Goal: Task Accomplishment & Management: Manage account settings

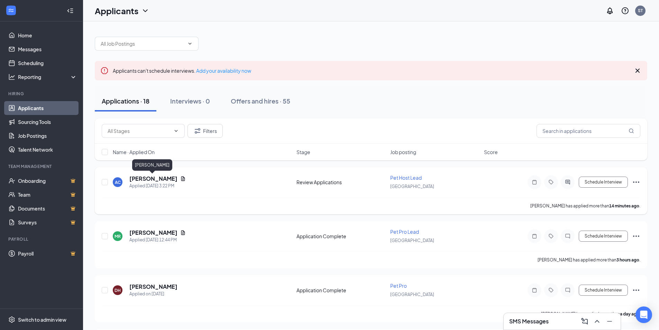
click at [140, 179] on h5 "[PERSON_NAME]" at bounding box center [153, 179] width 48 height 8
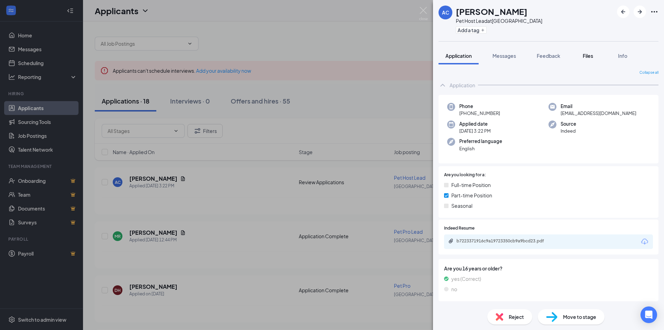
click at [586, 55] on span "Files" at bounding box center [588, 56] width 10 height 6
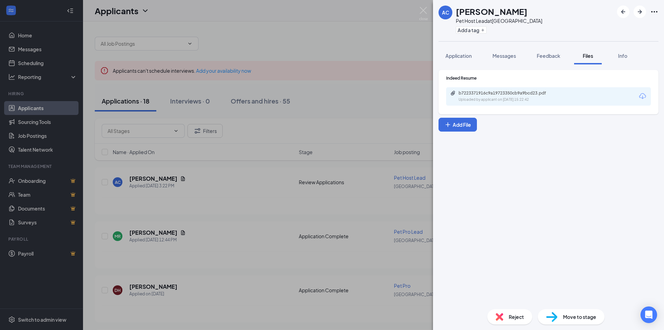
click at [510, 89] on div "b7223371916c9a19723350cb9a9bcd23.pdf Uploaded by applicant on [DATE] 15:22:42" at bounding box center [548, 96] width 205 height 18
click at [506, 95] on div "b7223371916c9a19723350cb9a9bcd23.pdf" at bounding box center [507, 93] width 97 height 6
click at [324, 93] on div "AC [PERSON_NAME] Pet Host Lead at [GEOGRAPHIC_DATA] Add a tag Application Messa…" at bounding box center [332, 165] width 664 height 330
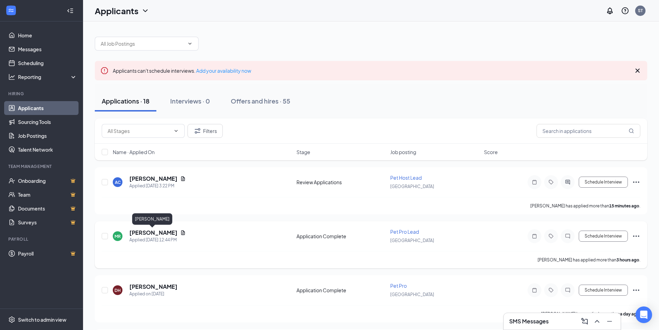
click at [148, 232] on h5 "[PERSON_NAME]" at bounding box center [153, 233] width 48 height 8
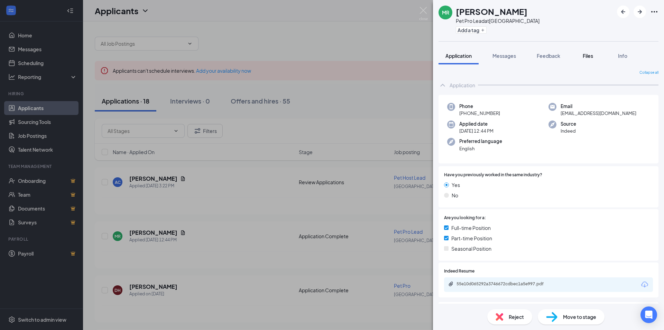
click at [589, 54] on span "Files" at bounding box center [588, 56] width 10 height 6
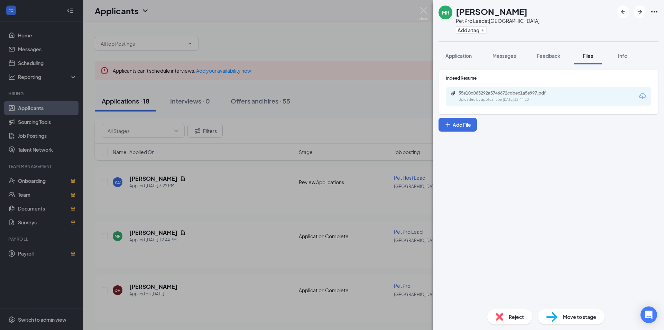
click at [501, 96] on div "55e10d065292a3746672cdbec1a5e997.pdf Uploaded by applicant on [DATE] 12:44:20" at bounding box center [506, 96] width 112 height 12
click at [378, 45] on div "[PERSON_NAME] Pet Pro Lead at [GEOGRAPHIC_DATA] Add a tag Application Messages …" at bounding box center [332, 165] width 664 height 330
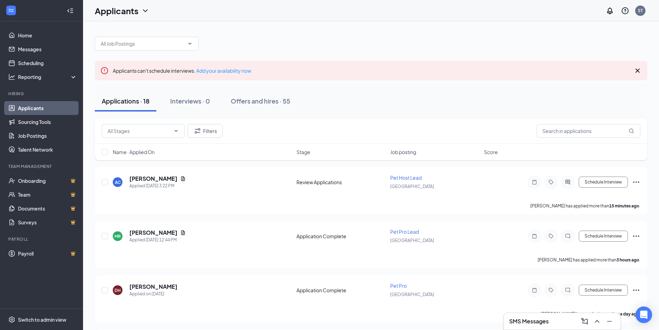
click at [530, 317] on div "SMS Messages" at bounding box center [562, 320] width 106 height 11
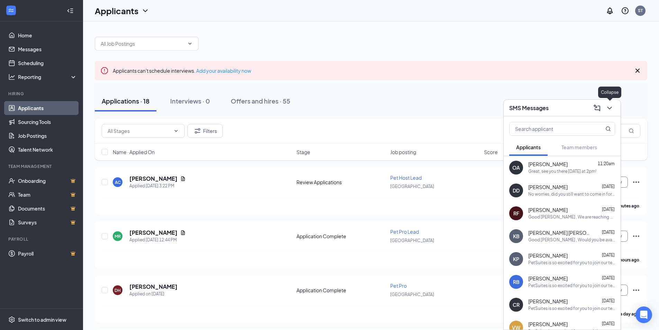
click at [610, 110] on icon "ChevronDown" at bounding box center [609, 108] width 8 height 8
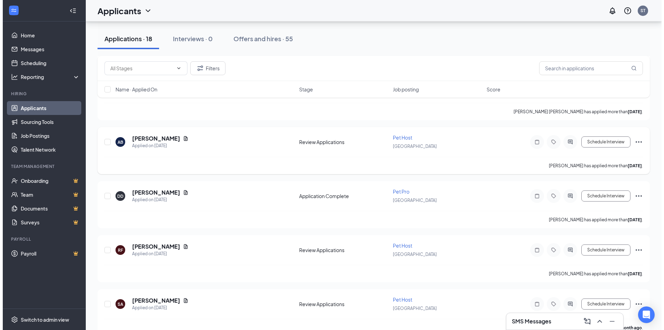
scroll to position [810, 0]
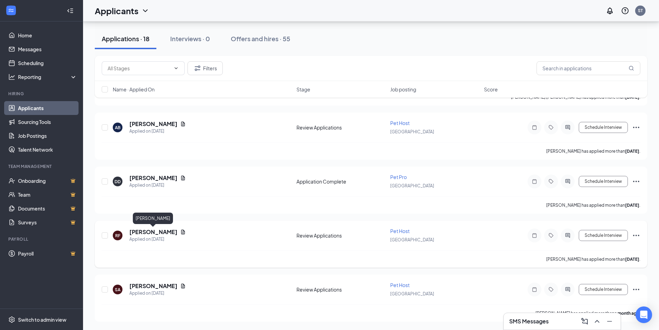
click at [168, 231] on h5 "[PERSON_NAME]" at bounding box center [153, 232] width 48 height 8
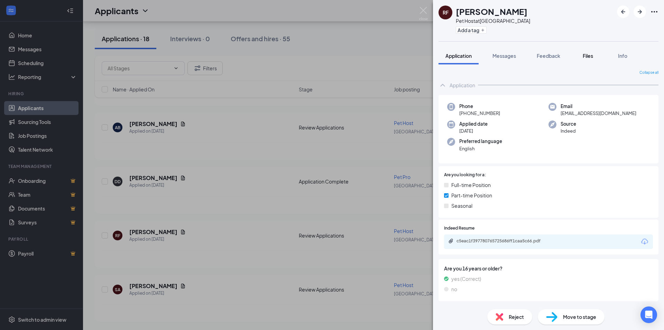
click at [585, 56] on span "Files" at bounding box center [588, 56] width 10 height 6
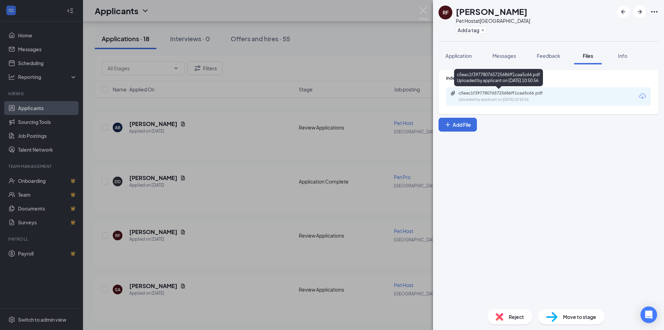
click at [484, 92] on div "c5eac1f397780765725686ff1caa5c66.pdf" at bounding box center [507, 93] width 97 height 6
click at [512, 50] on button "Messages" at bounding box center [504, 55] width 37 height 17
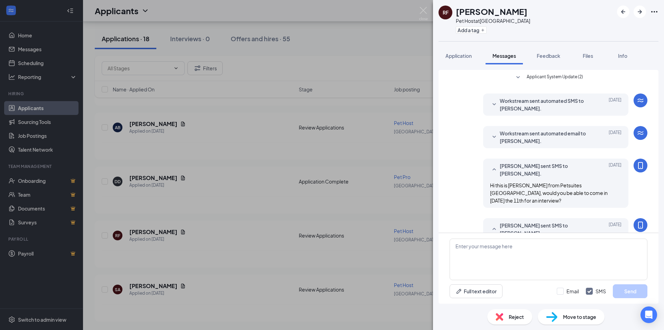
scroll to position [42, 0]
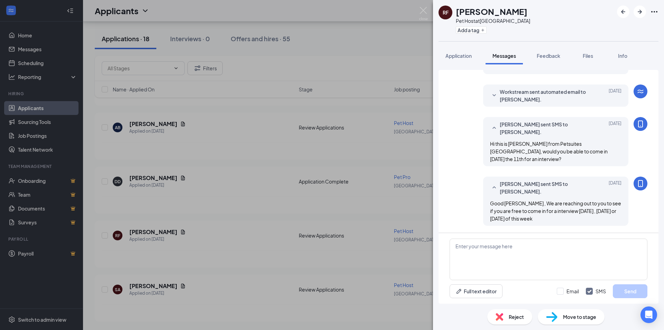
drag, startPoint x: 570, startPoint y: 219, endPoint x: 486, endPoint y: 205, distance: 84.8
click at [490, 205] on div "Good [PERSON_NAME] , We are reaching out to you to see if you are free to come …" at bounding box center [555, 210] width 131 height 23
copy span "Good [PERSON_NAME] , We are reaching out to you to see if you are free to come …"
click at [477, 247] on textarea at bounding box center [549, 259] width 198 height 42
paste textarea "Good [PERSON_NAME] , We are reaching out to you to see if you are free to come …"
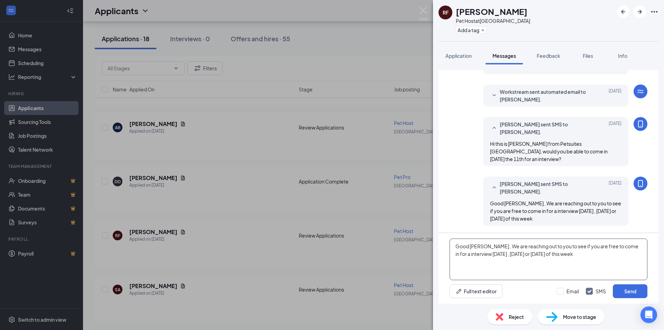
drag, startPoint x: 522, startPoint y: 254, endPoint x: 499, endPoint y: 253, distance: 22.9
click at [499, 253] on textarea "Good [PERSON_NAME] , We are reaching out to you to see if you are free to come …" at bounding box center [549, 259] width 198 height 42
click at [533, 257] on textarea "Good Afternoon [PERSON_NAME] , We are reaching out to you to see if you are fre…" at bounding box center [549, 259] width 198 height 42
click at [549, 254] on textarea "Good [PERSON_NAME] , We are reaching out to you to see if you are free to come …" at bounding box center [549, 259] width 198 height 42
click at [605, 253] on textarea "Good [PERSON_NAME] , We are reaching out to you to see if you are free to come …" at bounding box center [549, 259] width 198 height 42
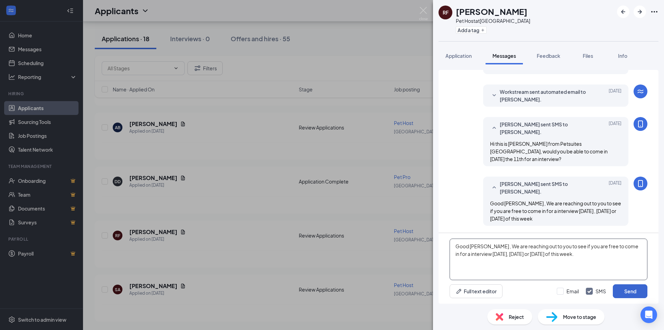
type textarea "Good [PERSON_NAME] , We are reaching out to you to see if you are free to come …"
click at [633, 293] on button "Send" at bounding box center [630, 291] width 35 height 14
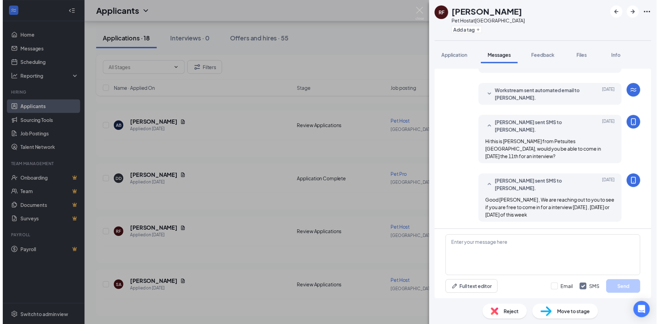
scroll to position [101, 0]
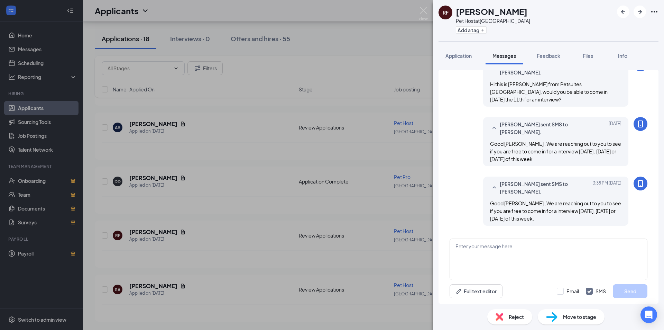
drag, startPoint x: 459, startPoint y: 57, endPoint x: 482, endPoint y: 55, distance: 23.2
click at [459, 57] on span "Application" at bounding box center [458, 56] width 26 height 6
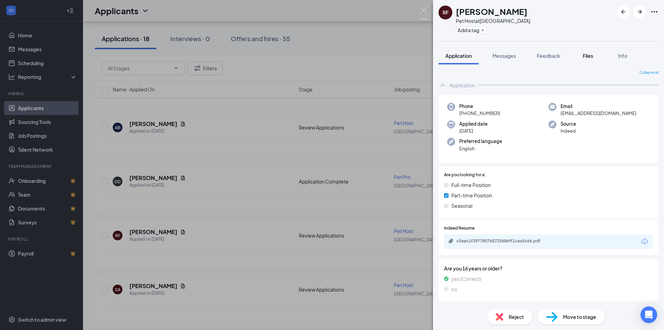
click at [591, 56] on span "Files" at bounding box center [588, 56] width 10 height 6
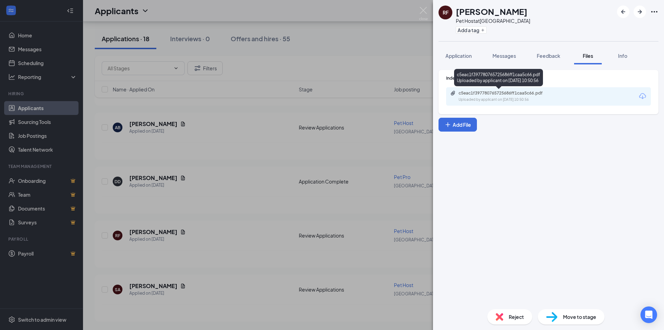
click at [512, 98] on div "Uploaded by applicant on [DATE] 10:50:56" at bounding box center [511, 100] width 104 height 6
click at [455, 58] on span "Application" at bounding box center [458, 56] width 26 height 6
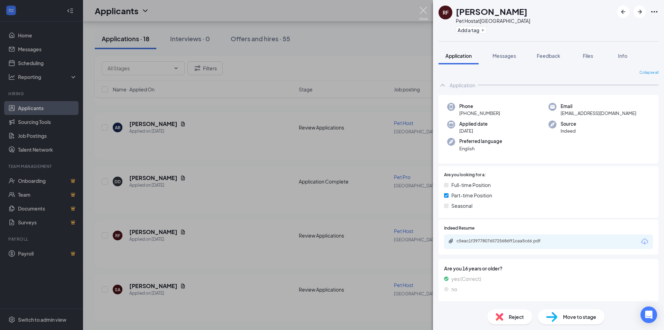
click at [425, 11] on img at bounding box center [423, 13] width 9 height 13
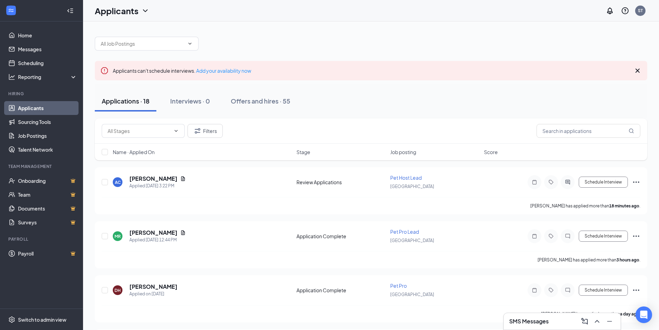
click at [318, 92] on div "Applications · 18 Interviews · 0 Offers and hires · 55" at bounding box center [371, 101] width 552 height 21
click at [237, 14] on div "Applicants ST" at bounding box center [371, 10] width 576 height 21
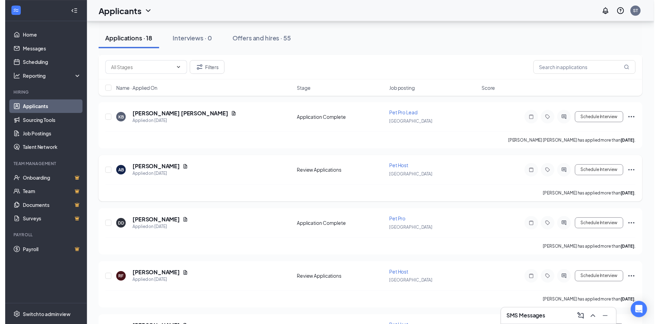
scroll to position [810, 0]
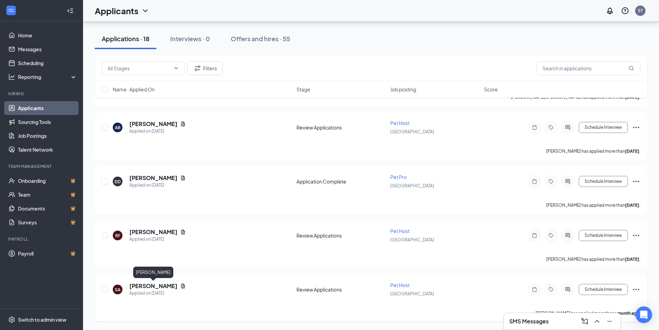
click at [145, 282] on h5 "[PERSON_NAME]" at bounding box center [153, 286] width 48 height 8
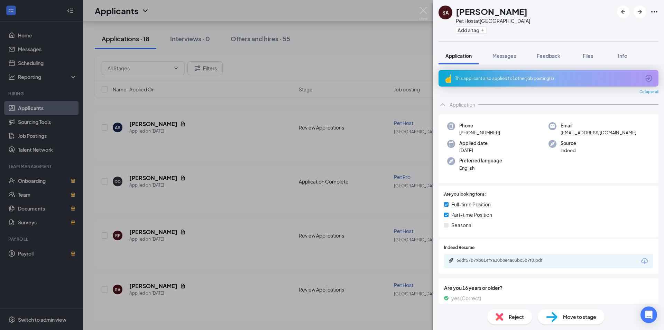
click at [526, 84] on div "This applicant also applied to 1 other job posting(s)" at bounding box center [549, 78] width 220 height 17
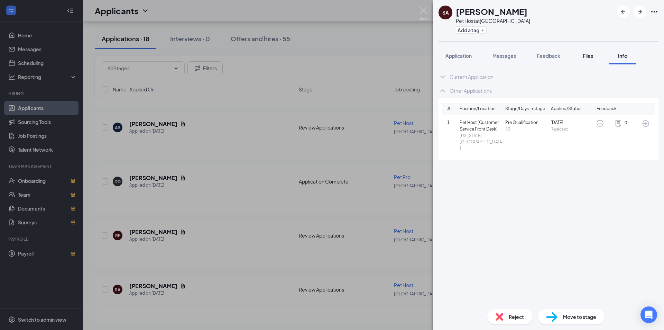
click at [588, 59] on button "Files" at bounding box center [588, 55] width 28 height 17
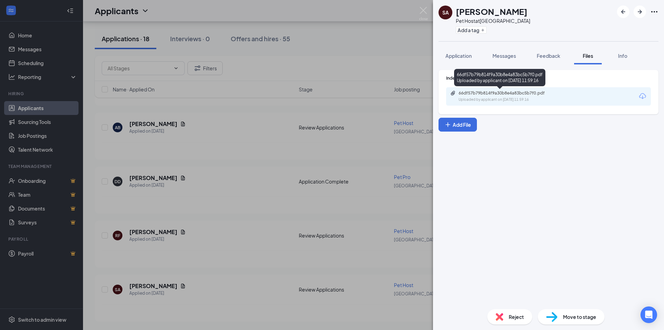
click at [524, 101] on div "Uploaded by applicant on [DATE] 11:59:16" at bounding box center [511, 100] width 104 height 6
click at [423, 9] on img at bounding box center [423, 13] width 9 height 13
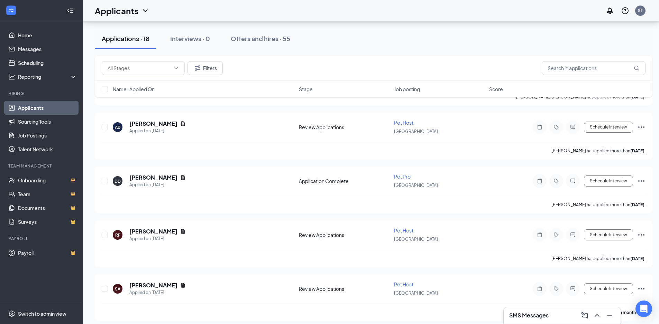
click at [381, 21] on div "Applicants ST" at bounding box center [371, 10] width 576 height 21
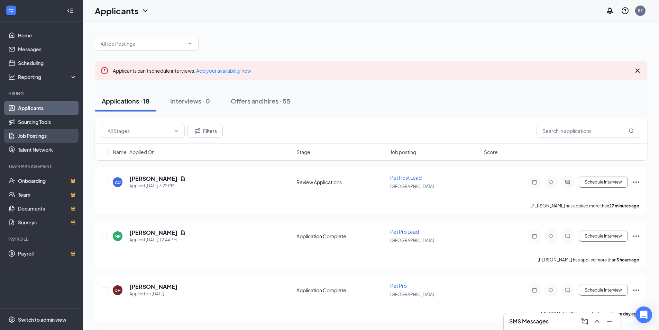
click at [33, 135] on link "Job Postings" at bounding box center [47, 136] width 59 height 14
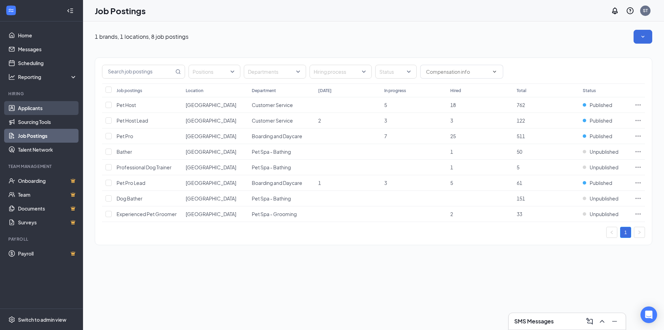
click at [26, 108] on link "Applicants" at bounding box center [47, 108] width 59 height 14
